Goal: Find specific page/section: Find specific page/section

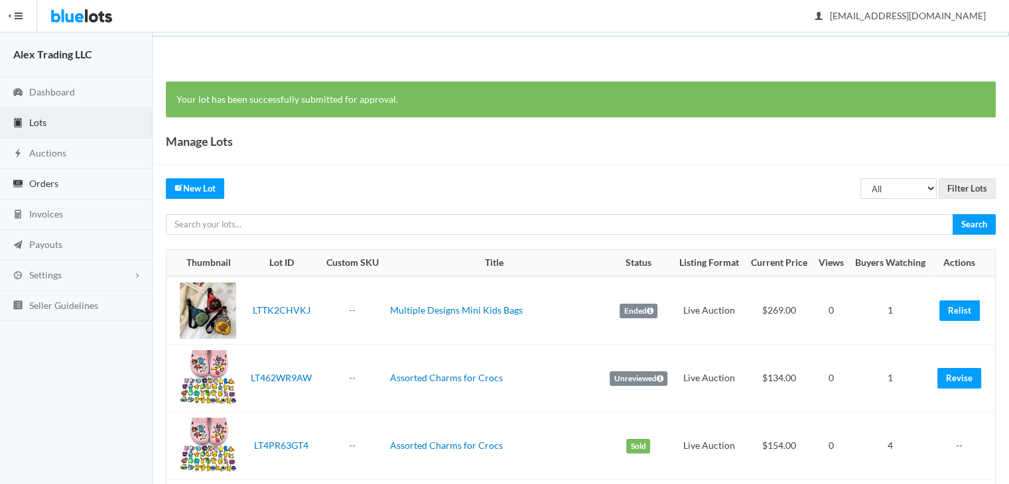
click at [92, 187] on link "Orders" at bounding box center [76, 184] width 153 height 31
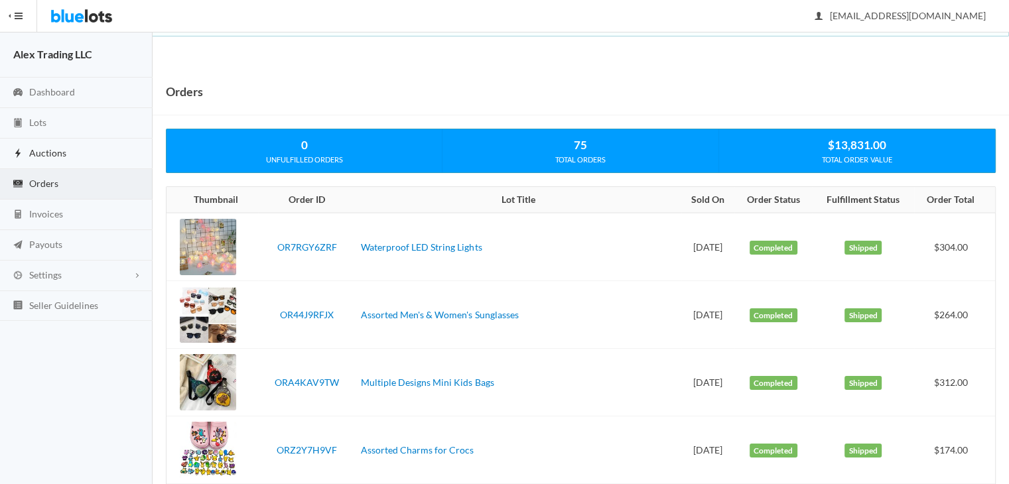
click at [90, 159] on link "Auctions" at bounding box center [76, 154] width 153 height 31
